Goal: Information Seeking & Learning: Learn about a topic

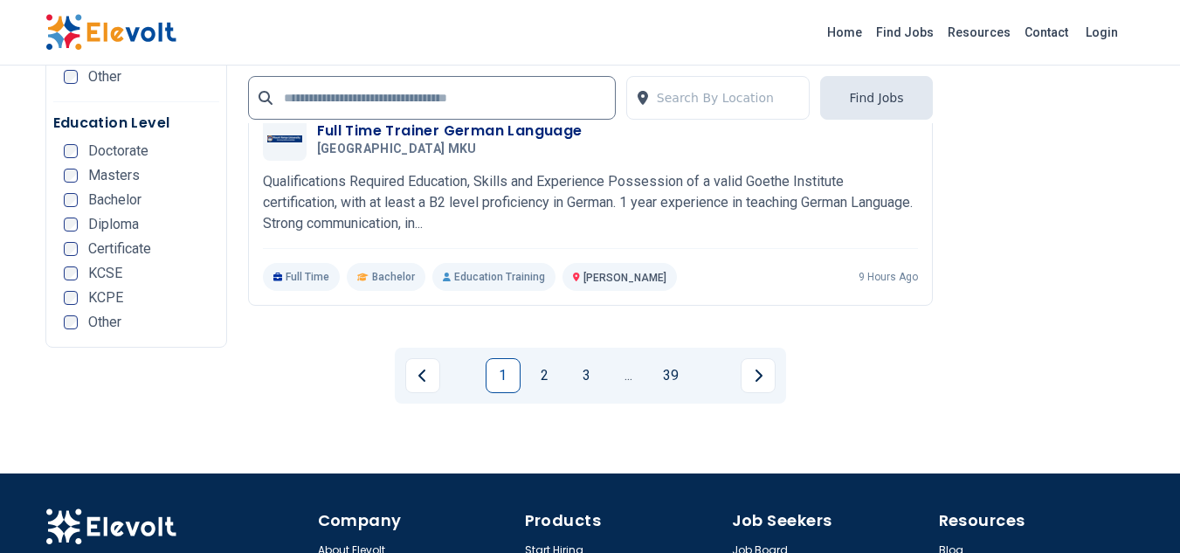
scroll to position [3676, 0]
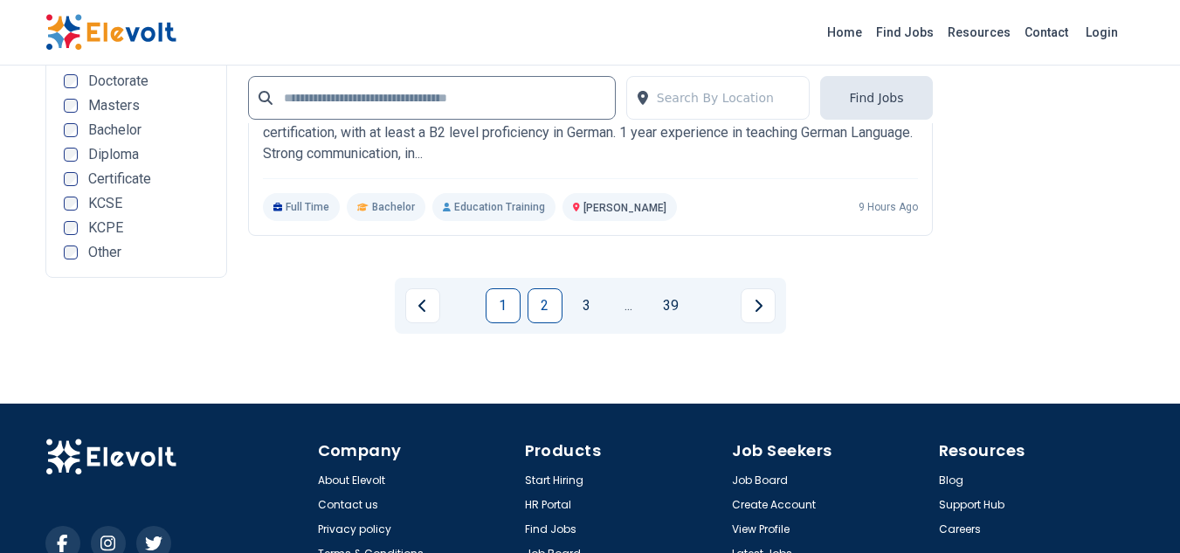
click at [545, 288] on link "2" at bounding box center [544, 305] width 35 height 35
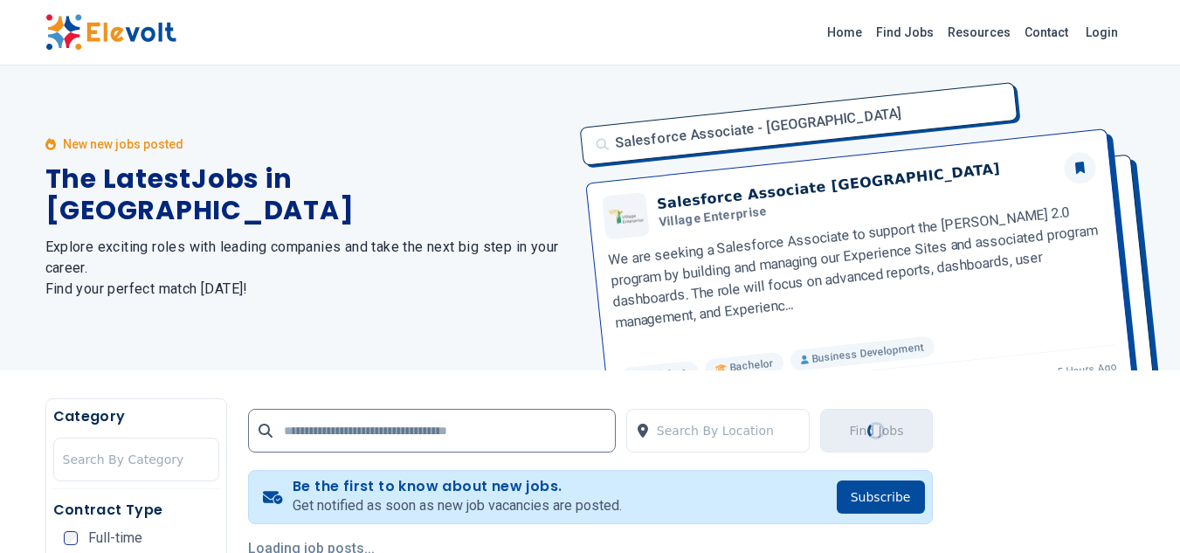
scroll to position [0, 0]
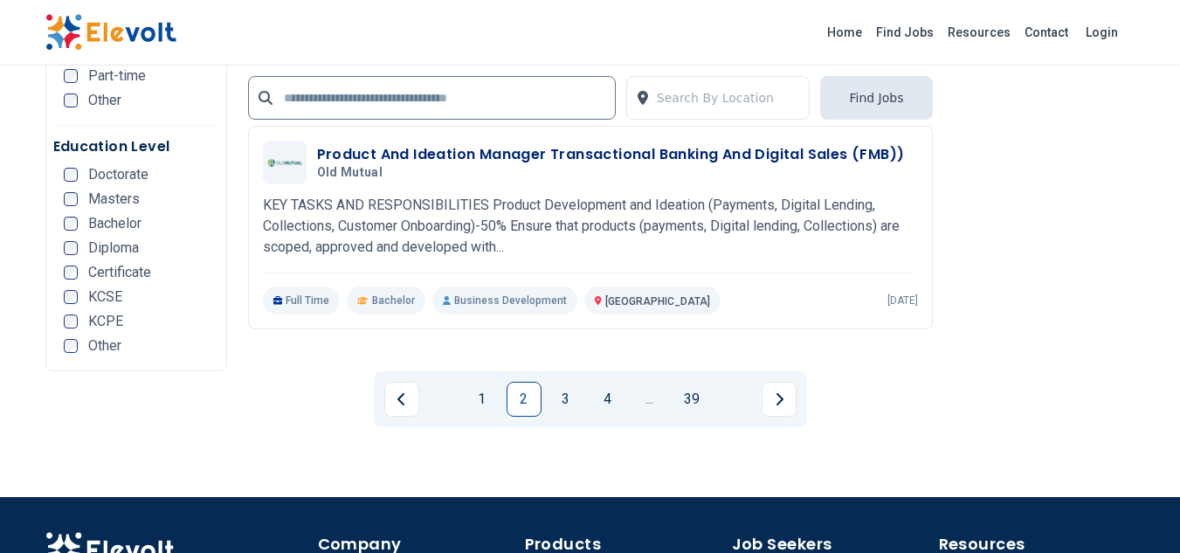
scroll to position [3629, 0]
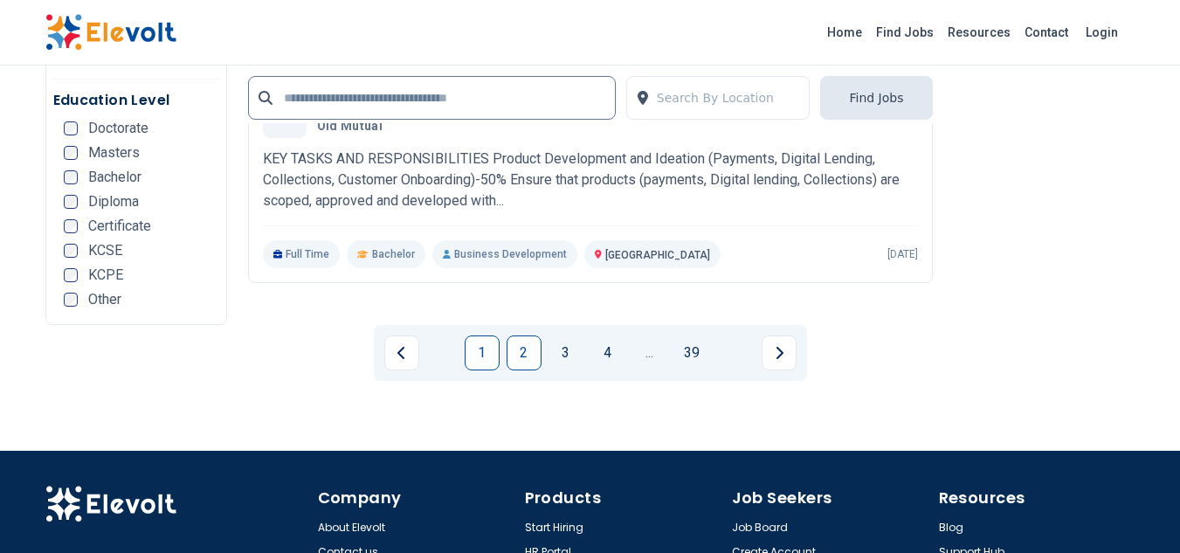
click at [473, 335] on link "1" at bounding box center [482, 352] width 35 height 35
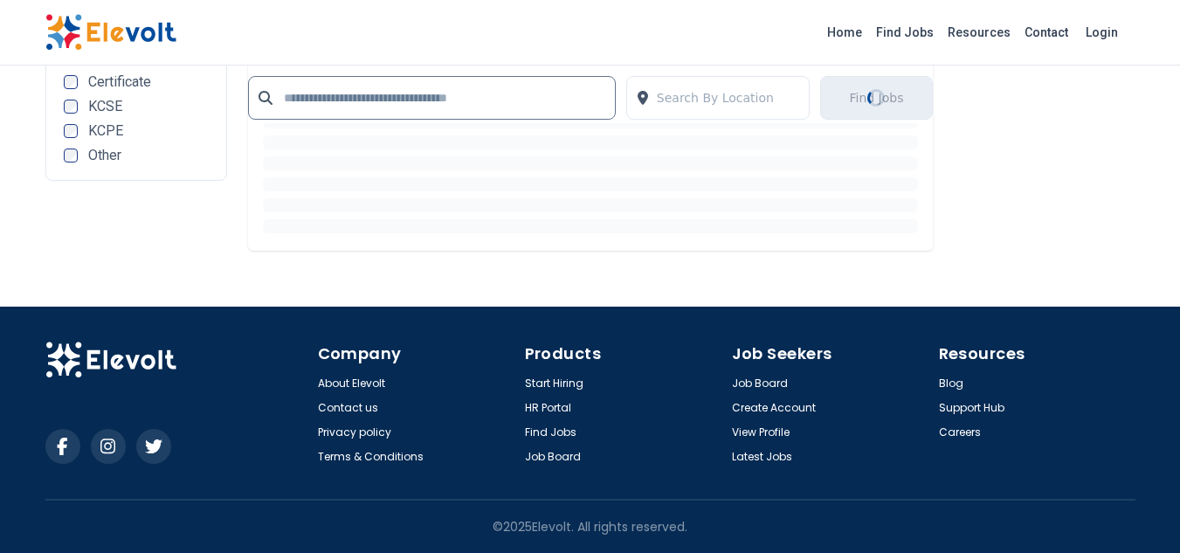
scroll to position [2674, 0]
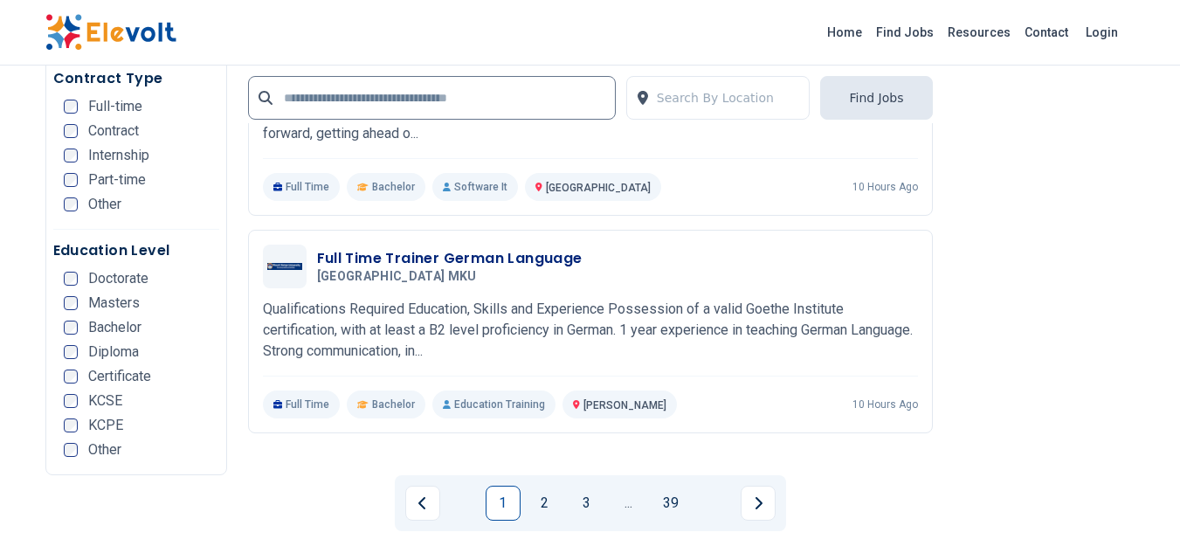
scroll to position [3514, 0]
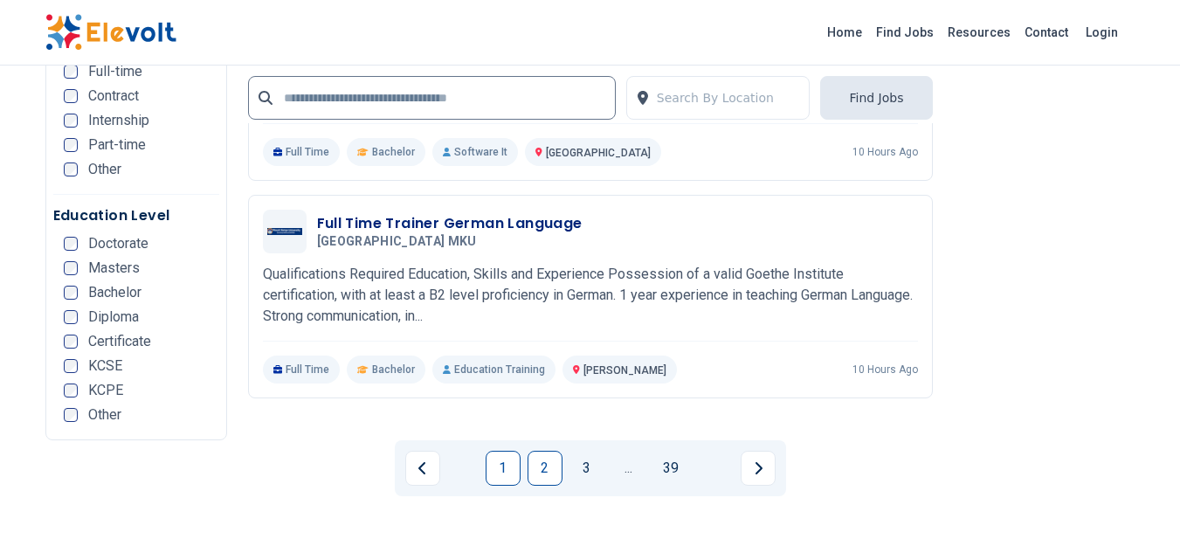
click at [544, 451] on link "2" at bounding box center [544, 468] width 35 height 35
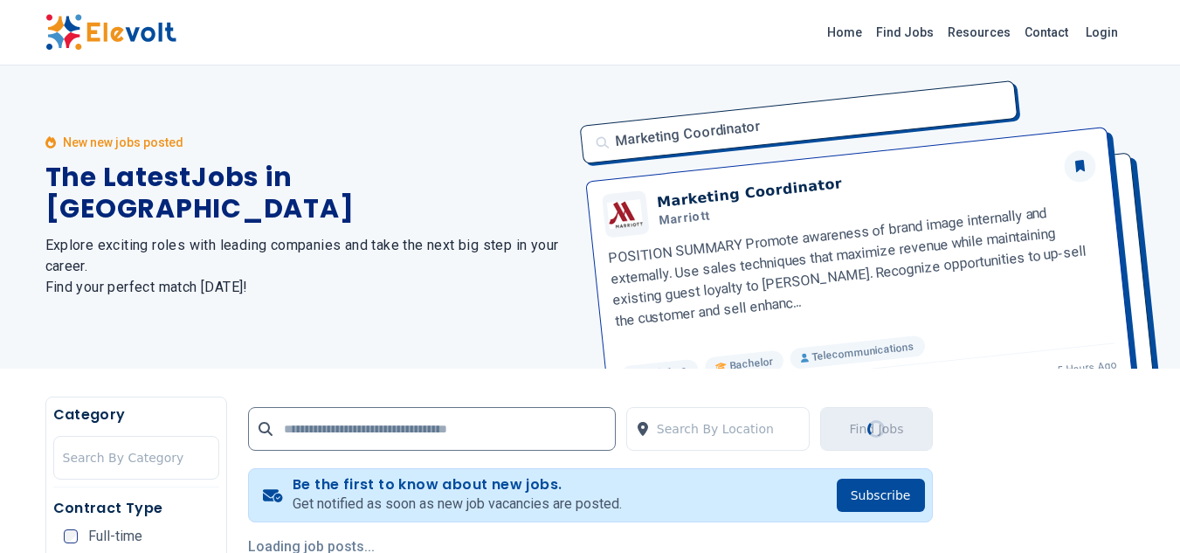
scroll to position [0, 0]
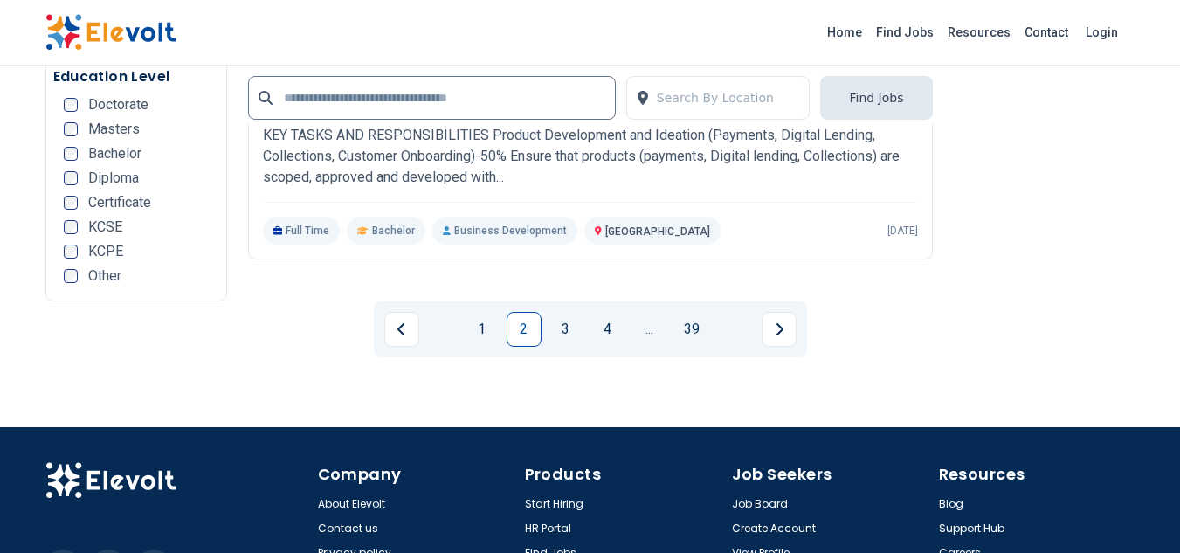
scroll to position [3689, 0]
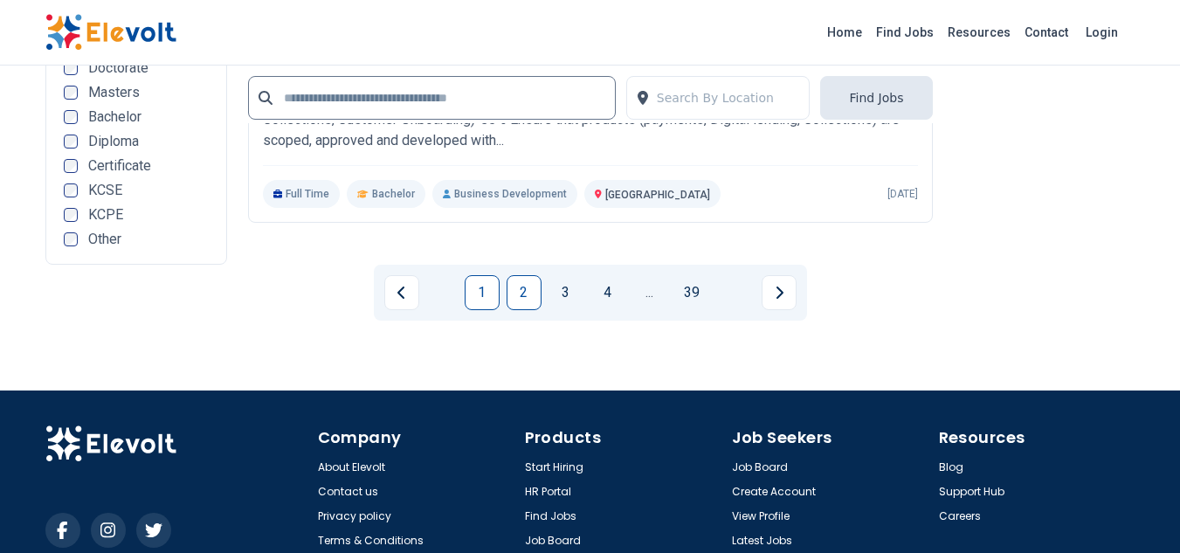
click at [472, 275] on link "1" at bounding box center [482, 292] width 35 height 35
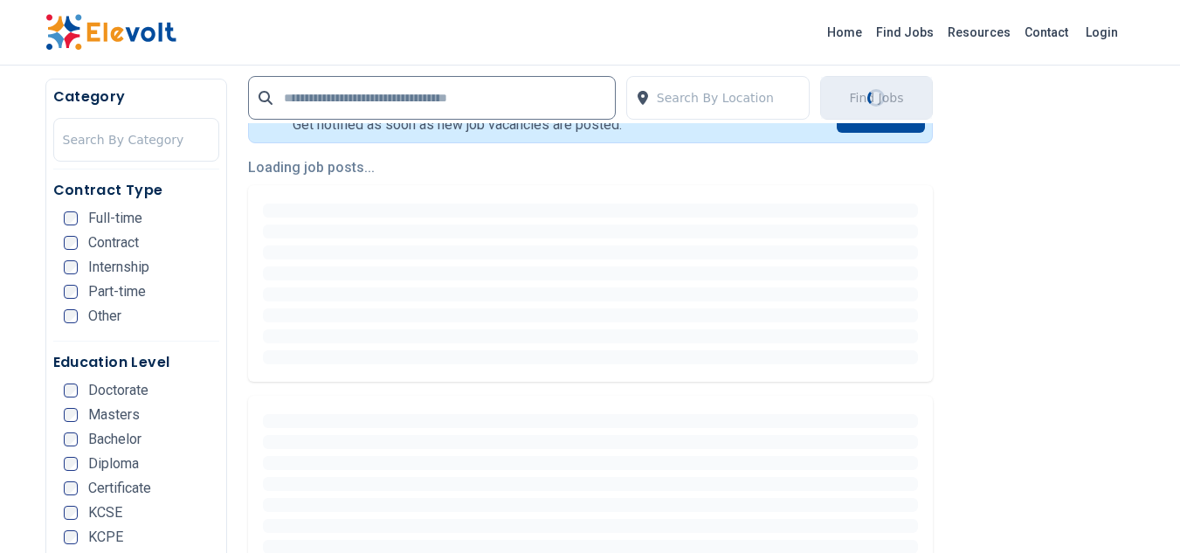
scroll to position [191, 0]
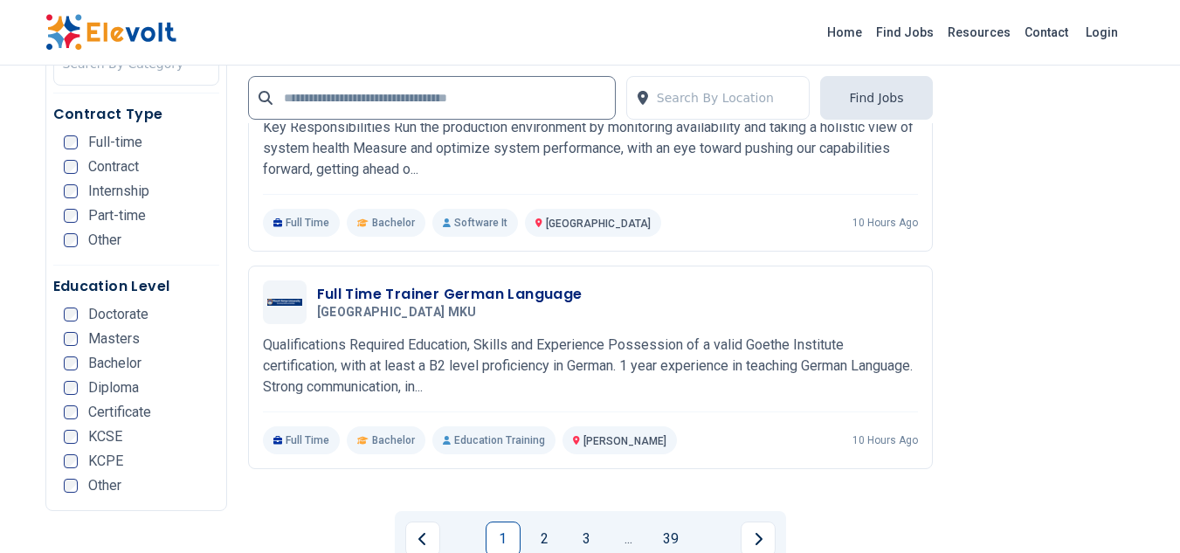
scroll to position [3444, 0]
click at [550, 520] on link "2" at bounding box center [544, 537] width 35 height 35
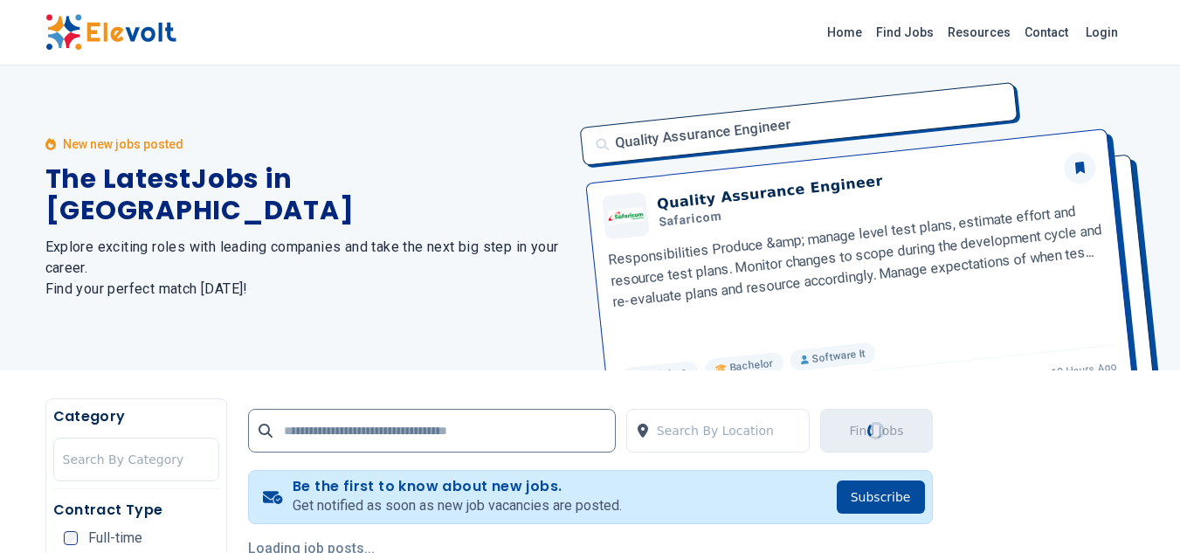
scroll to position [0, 0]
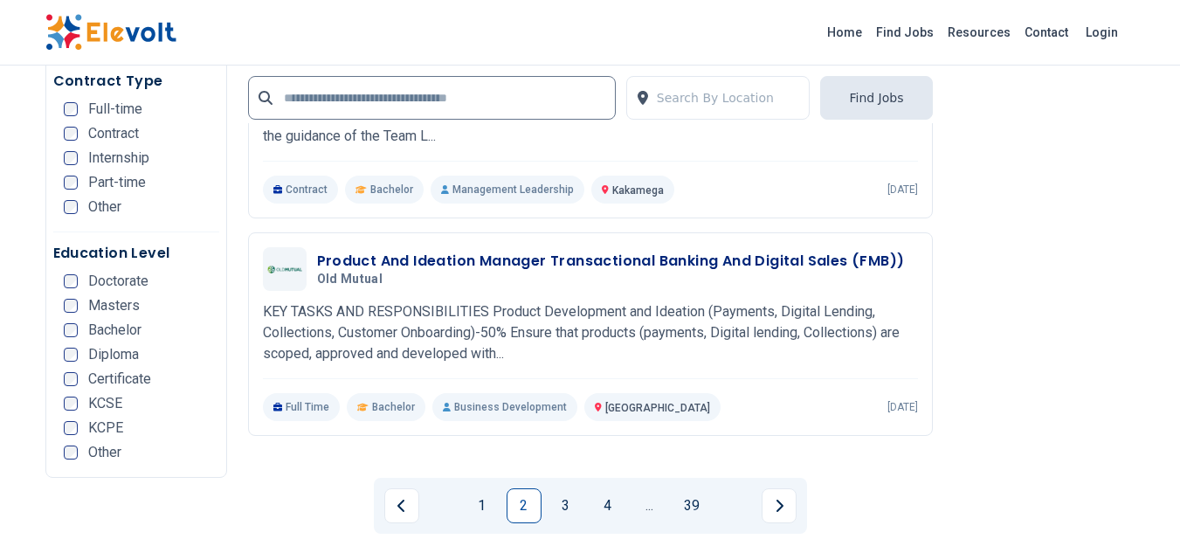
scroll to position [3479, 0]
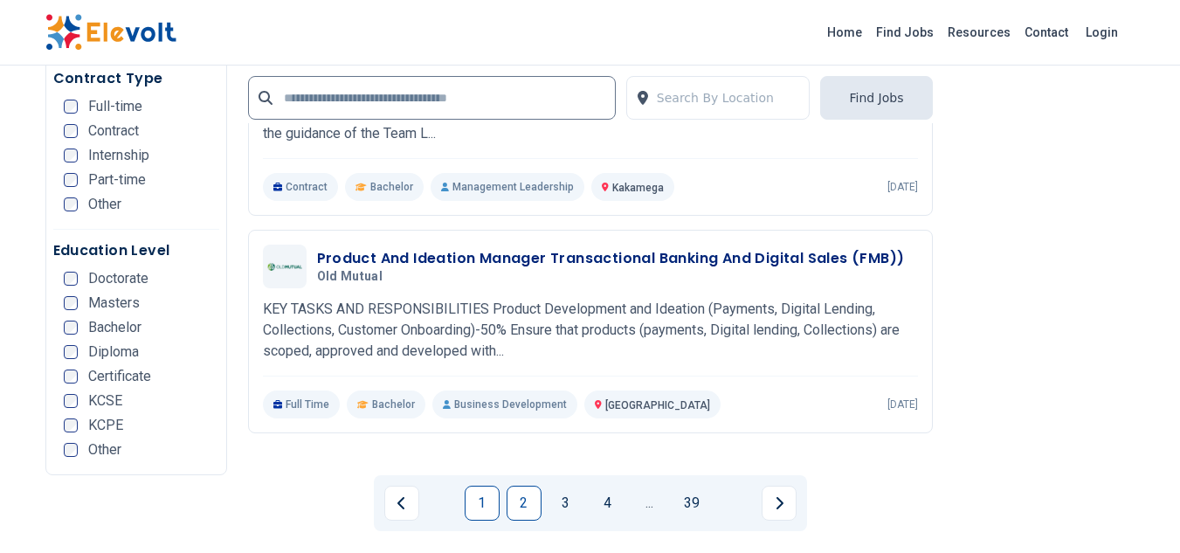
click at [490, 486] on link "1" at bounding box center [482, 503] width 35 height 35
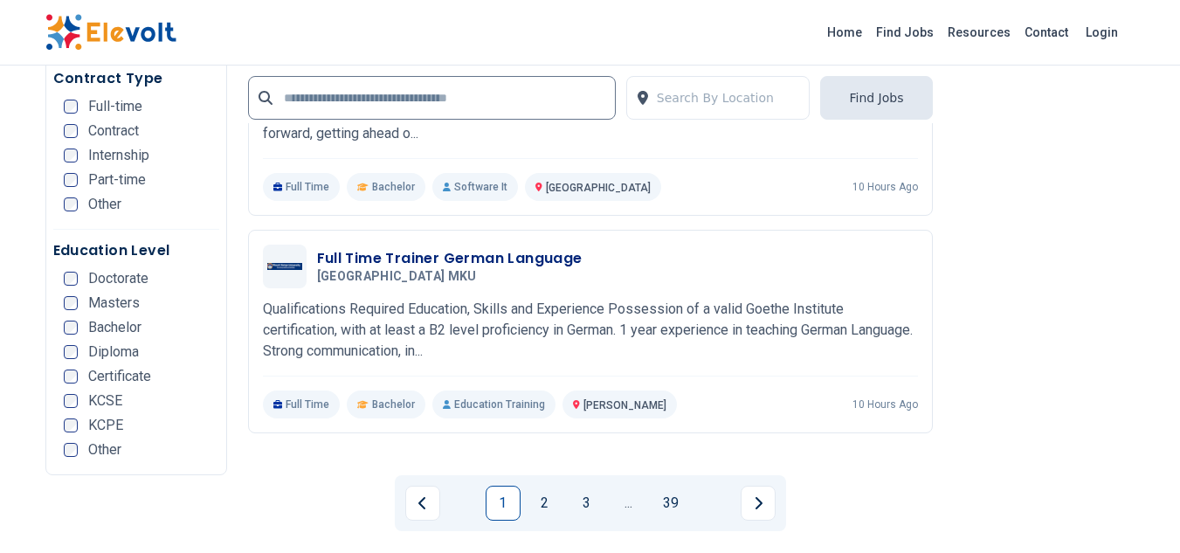
scroll to position [3491, 0]
